Goal: Navigation & Orientation: Go to known website

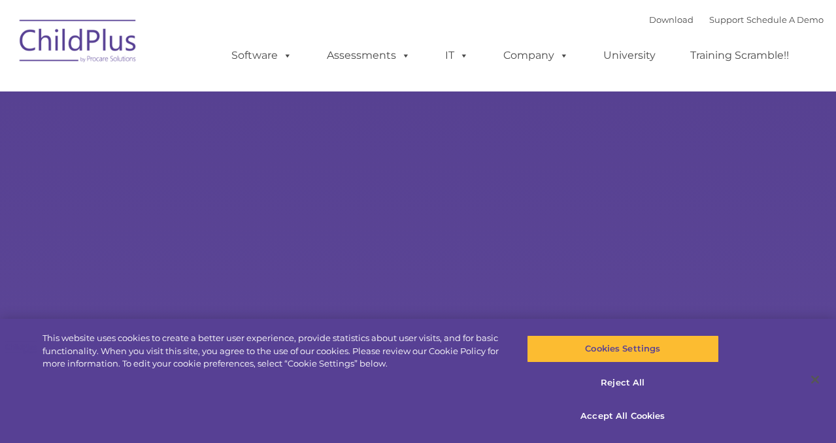
select select "MEDIUM"
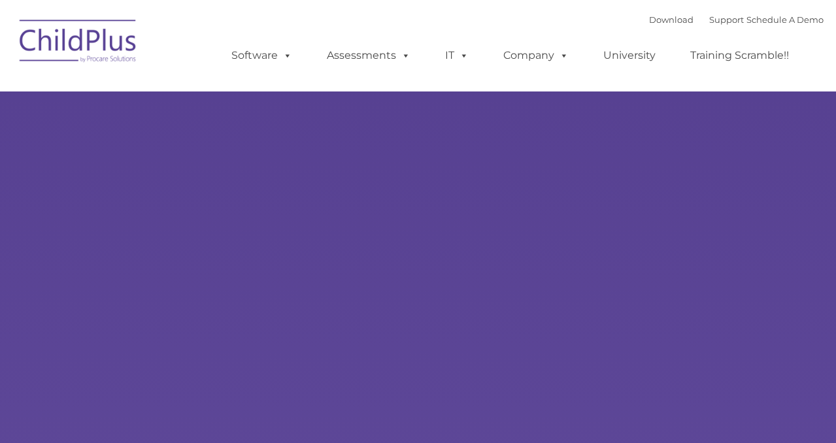
type input ""
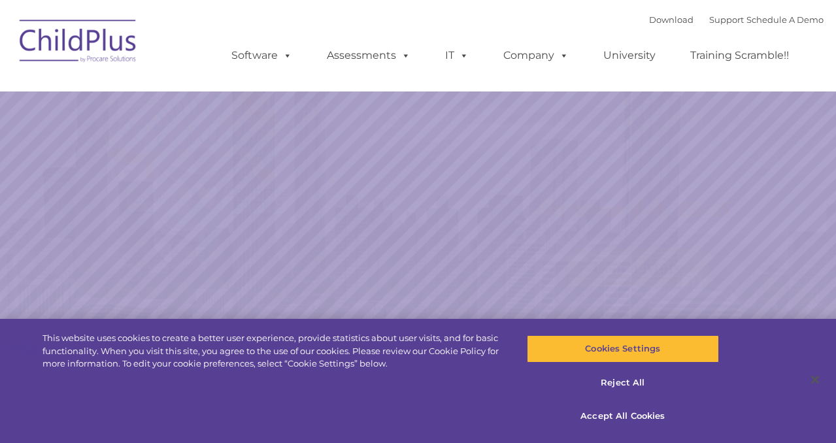
select select "MEDIUM"
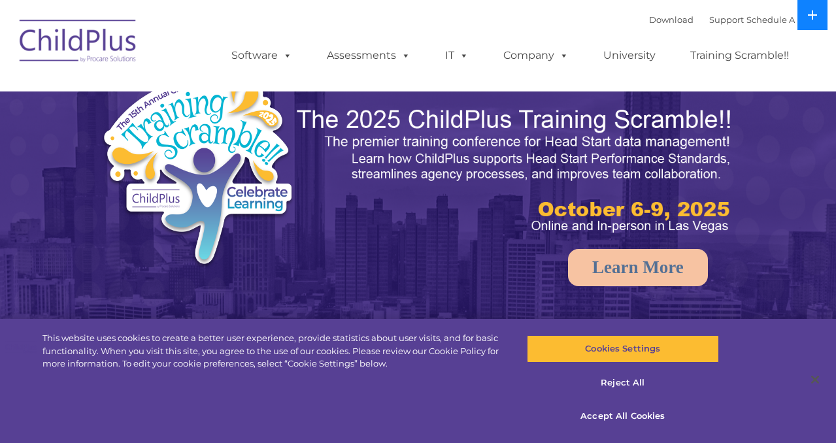
click at [806, 9] on button at bounding box center [812, 15] width 30 height 30
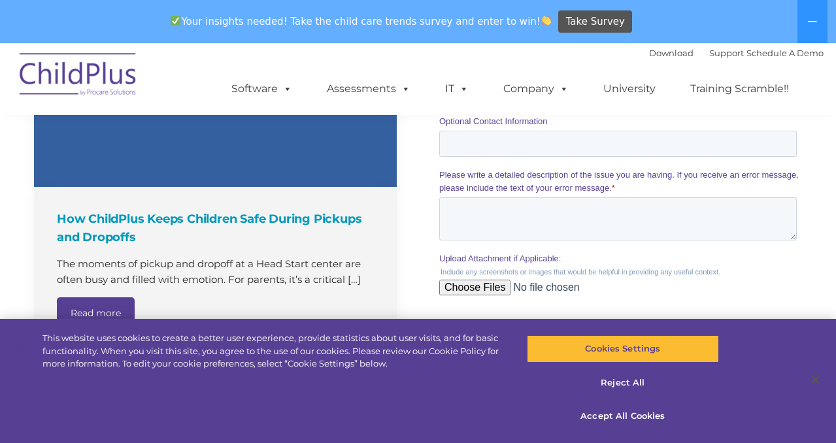
scroll to position [1569, 0]
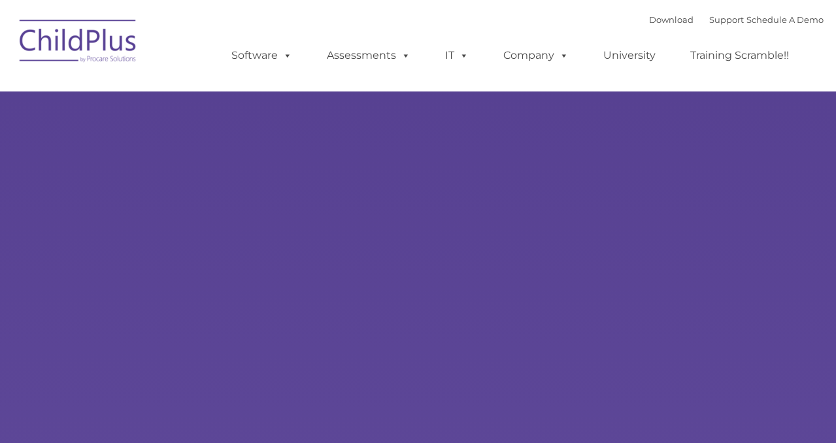
type input ""
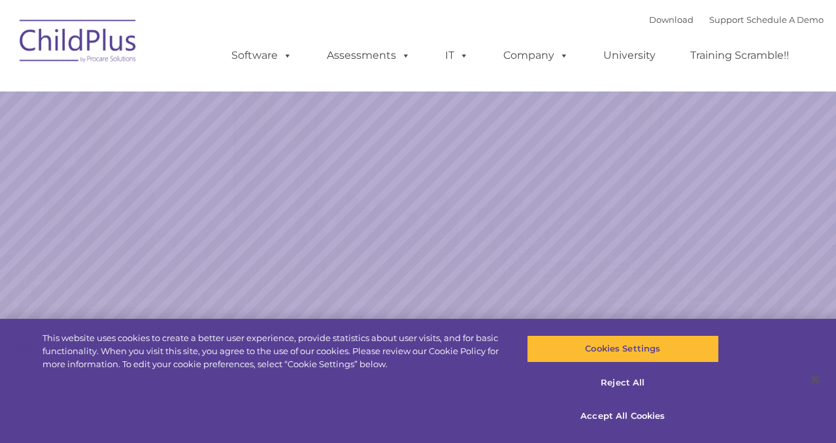
select select "MEDIUM"
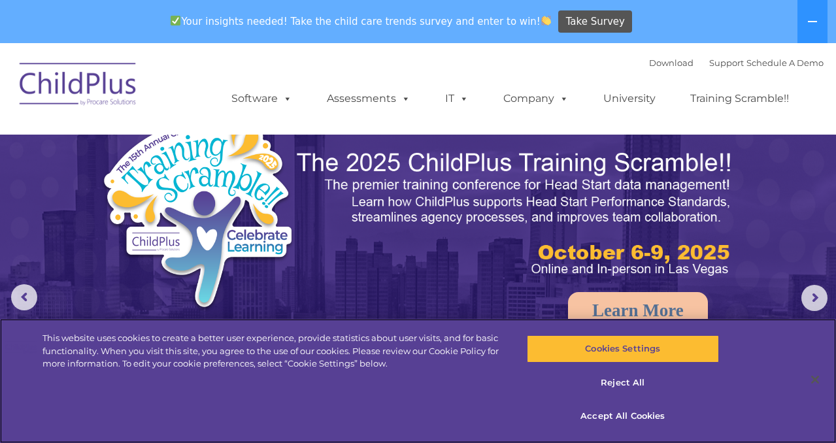
scroll to position [1569, 0]
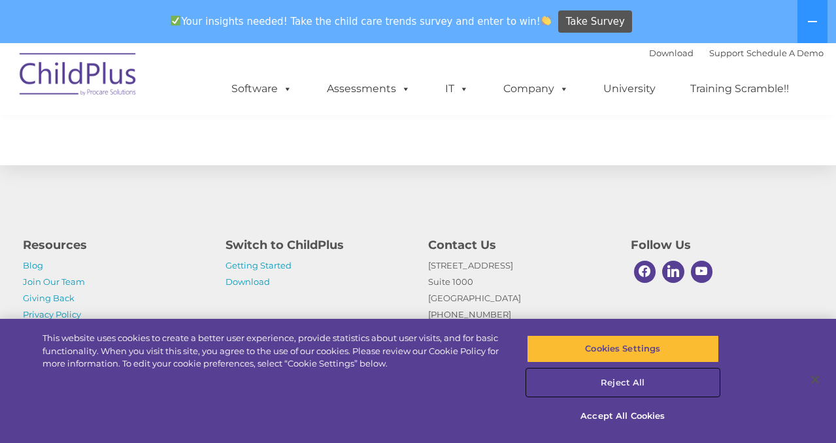
click at [623, 385] on button "Reject All" at bounding box center [623, 382] width 192 height 27
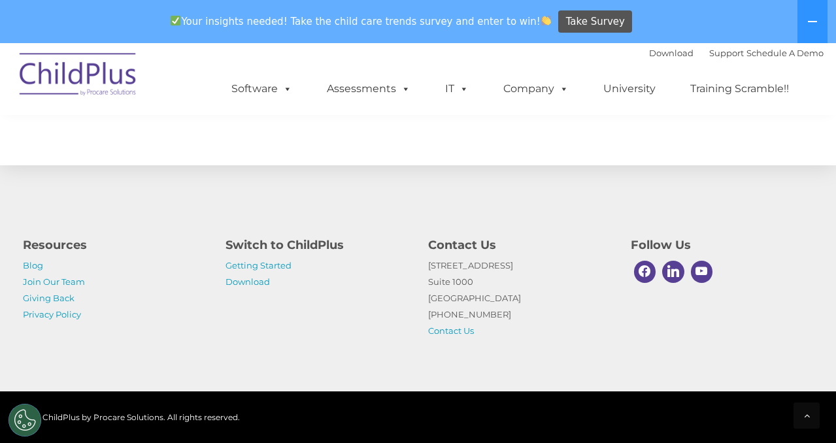
click at [270, 356] on div "Resources Blog Join Our Team Giving Back Privacy Policy Switch to ChildPlus Get…" at bounding box center [418, 277] width 836 height 227
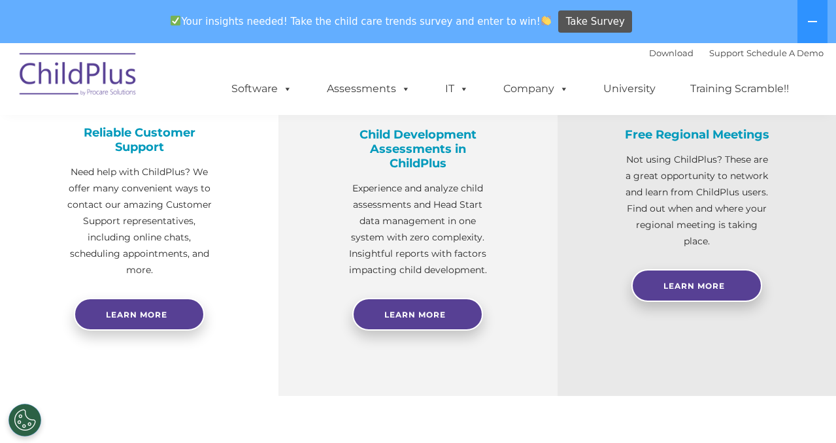
scroll to position [0, 0]
